Goal: Task Accomplishment & Management: Use online tool/utility

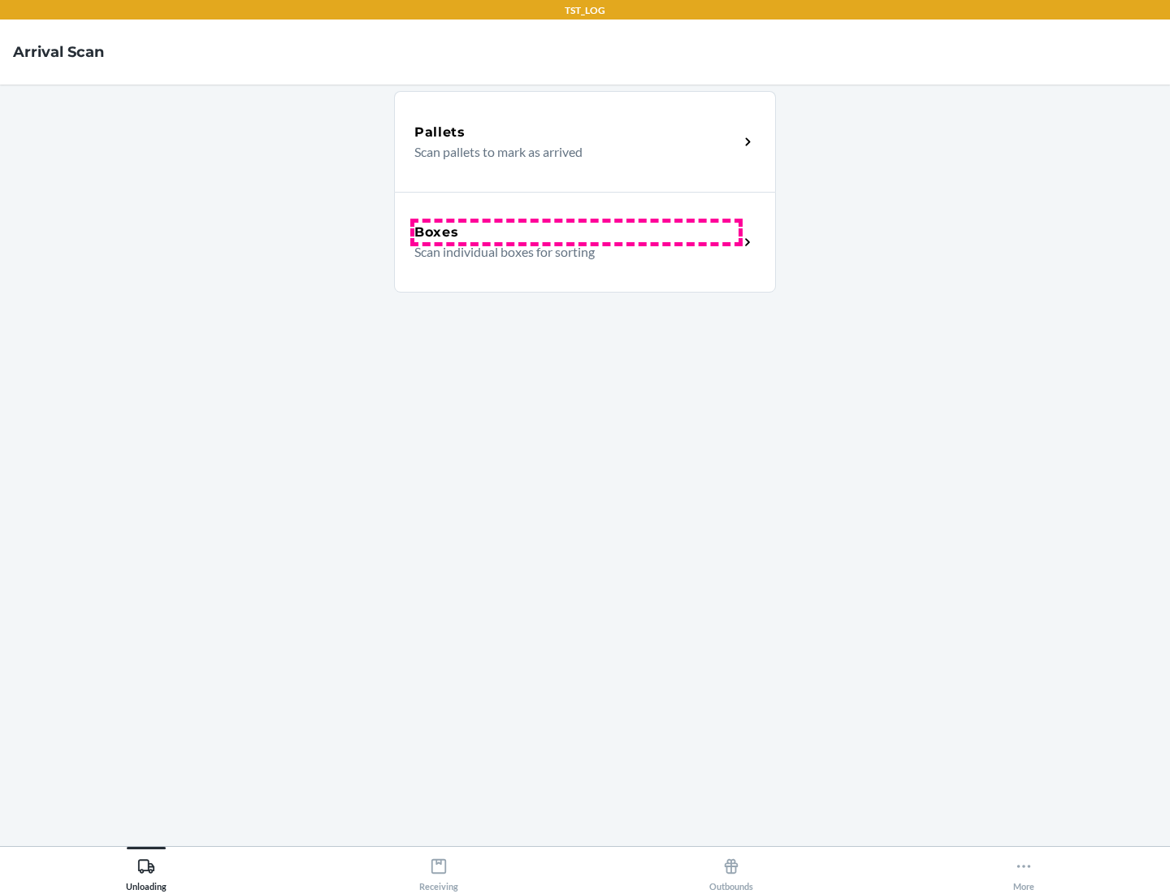
click at [576, 232] on div "Boxes" at bounding box center [576, 232] width 324 height 19
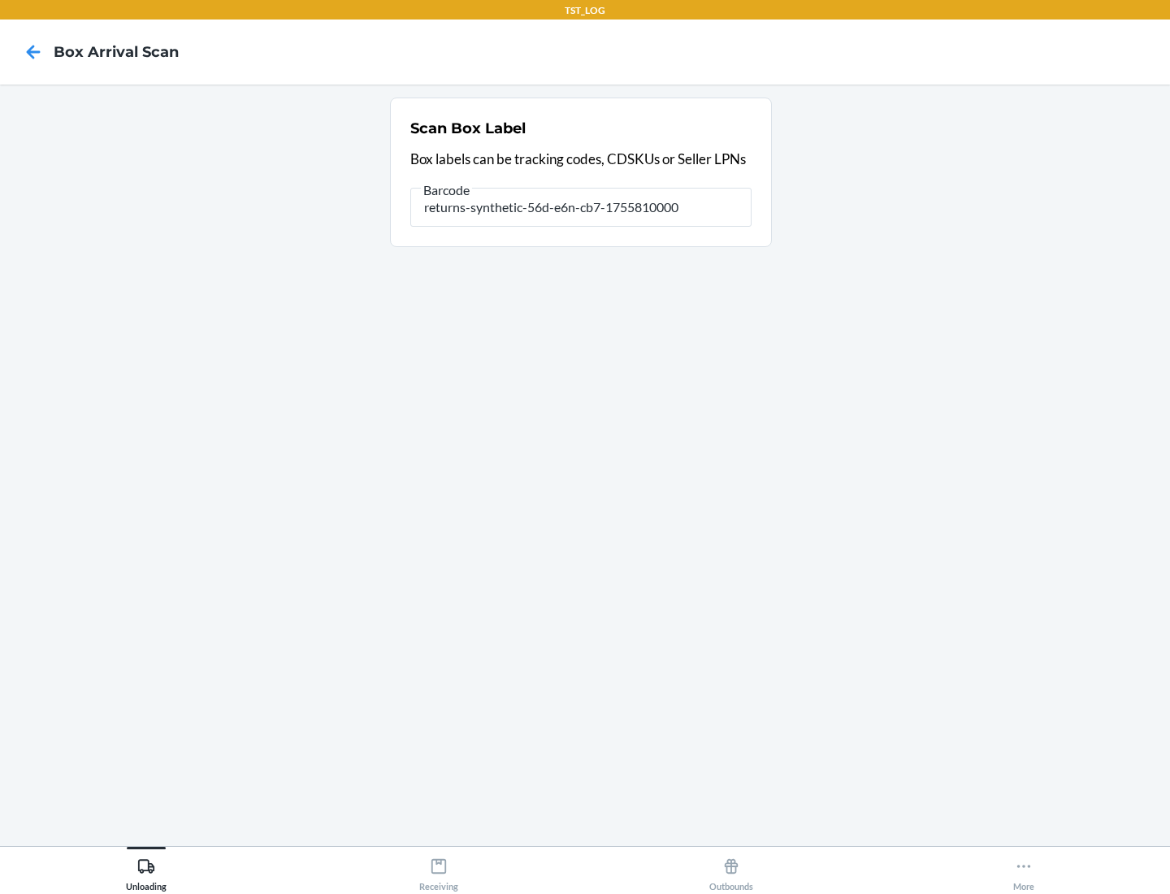
type input "returns-synthetic-56d-e6n-cb7-1755810000"
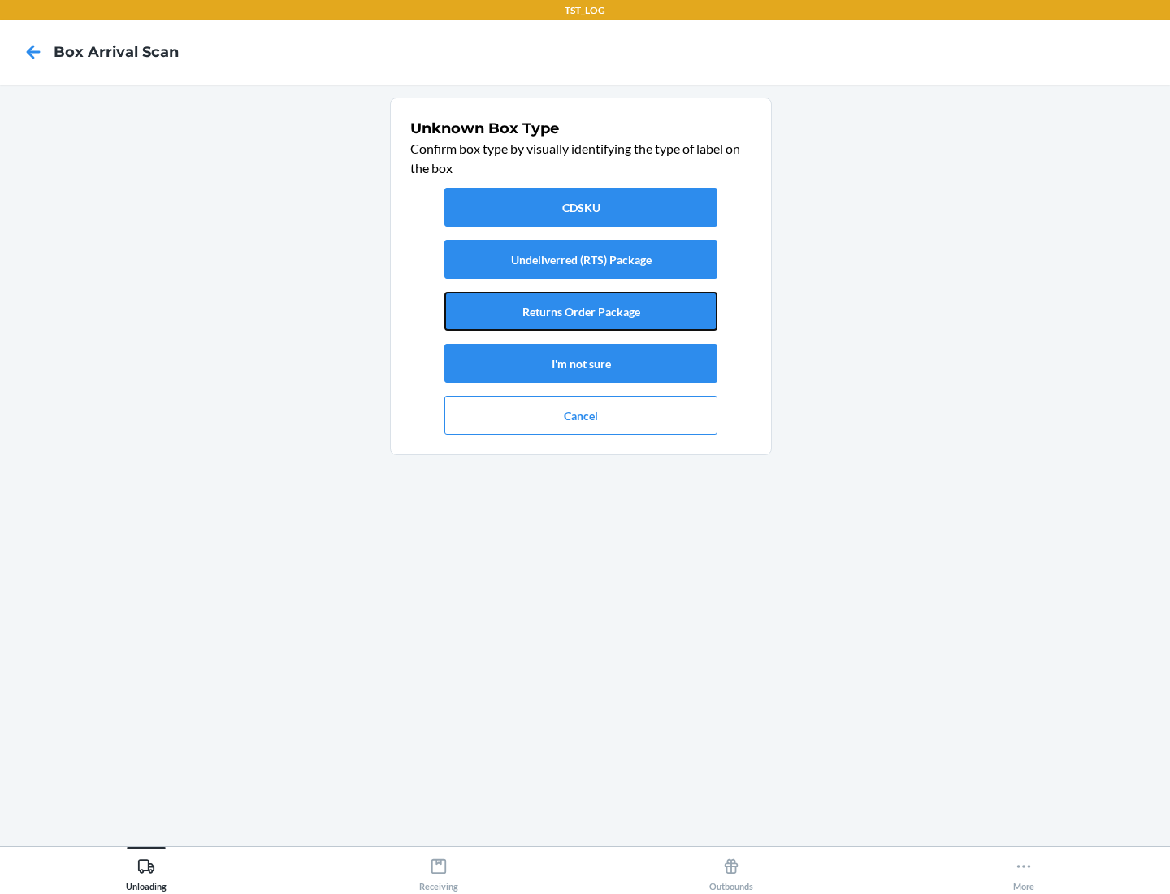
click at [581, 311] on button "Returns Order Package" at bounding box center [580, 311] width 273 height 39
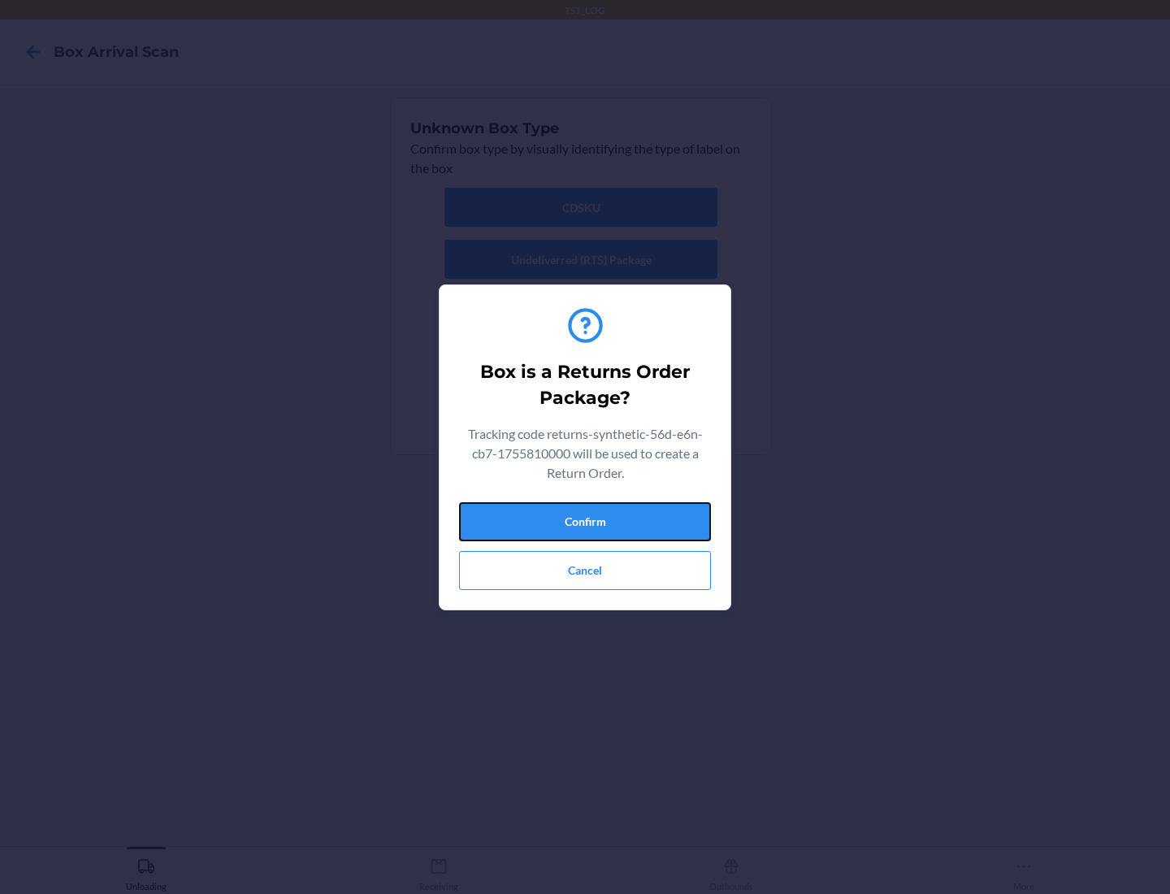
click at [585, 521] on button "Confirm" at bounding box center [585, 521] width 252 height 39
